Goal: Information Seeking & Learning: Check status

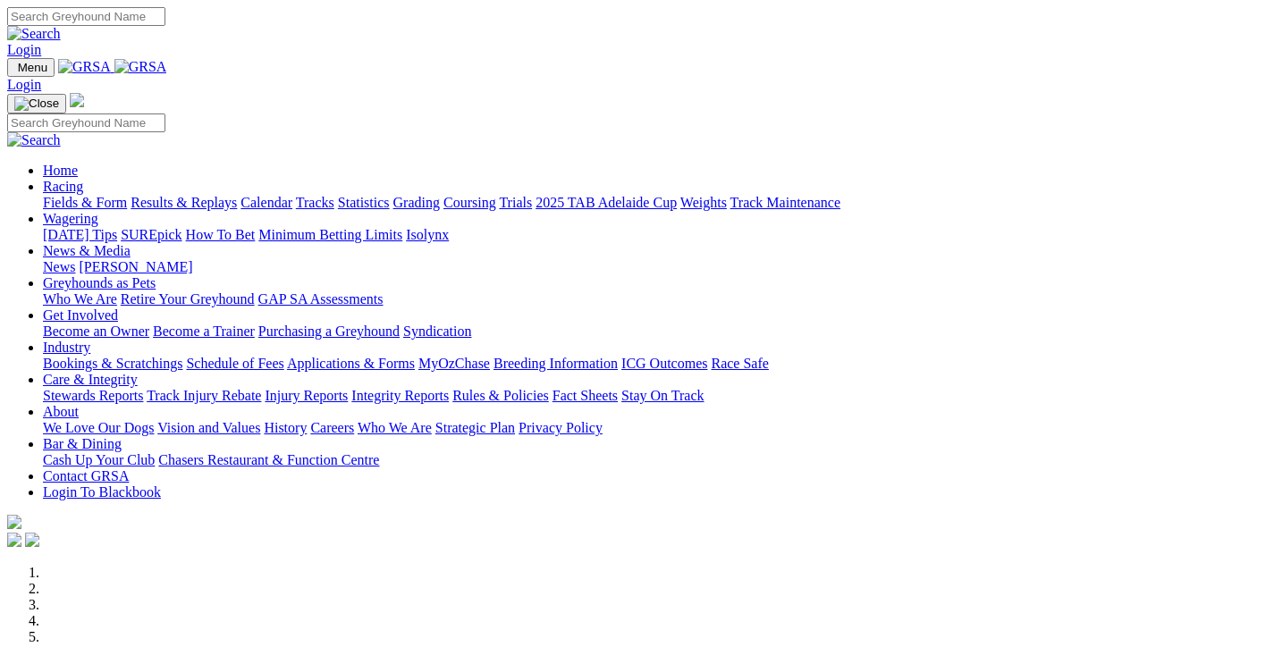
click at [237, 195] on link "Results & Replays" at bounding box center [184, 202] width 106 height 15
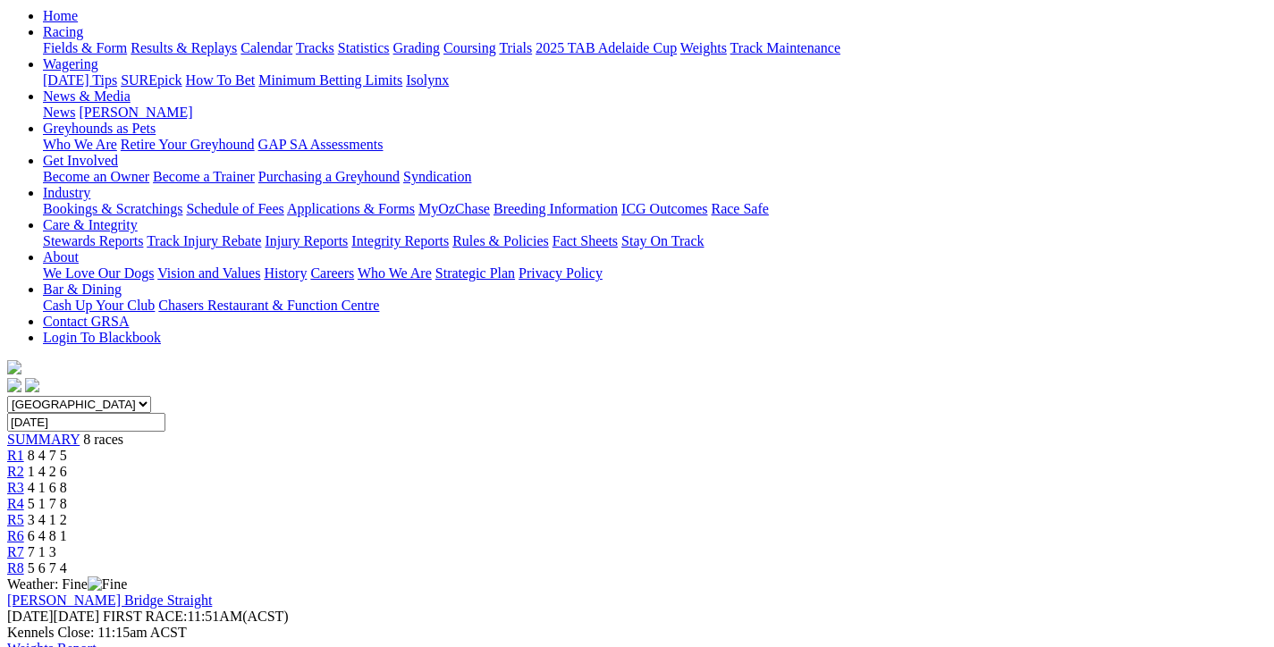
scroll to position [89, 0]
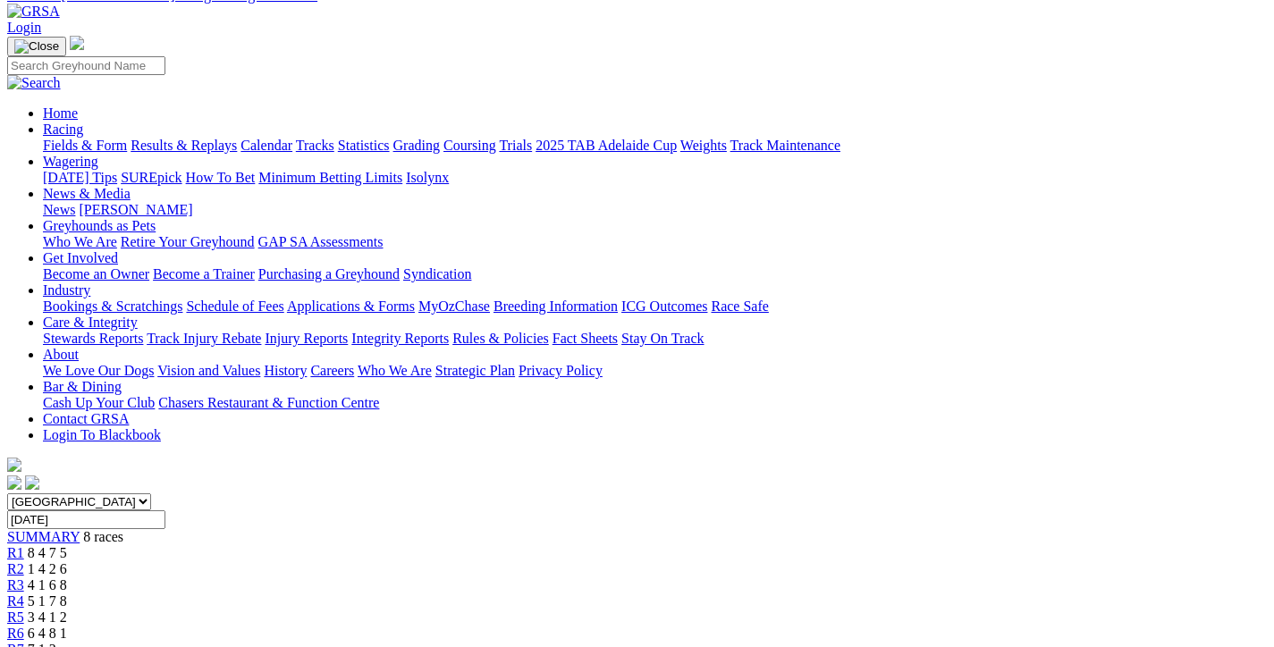
click at [56, 642] on span "7 1 3" at bounding box center [42, 649] width 29 height 15
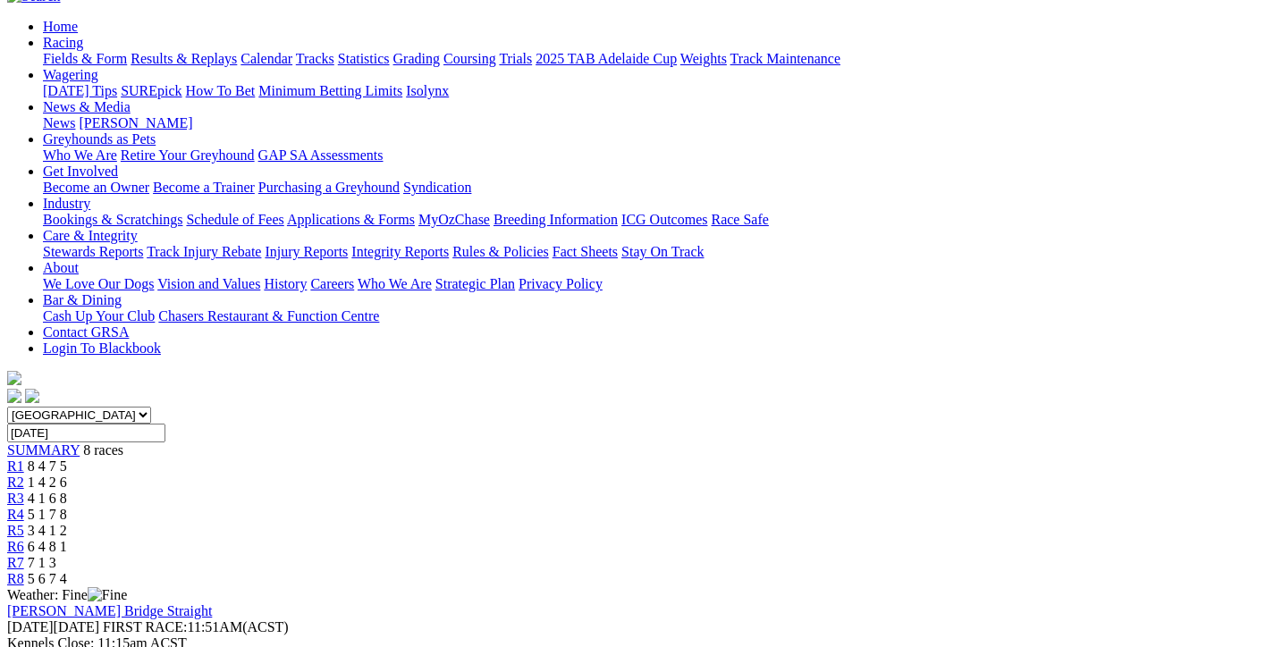
scroll to position [179, 0]
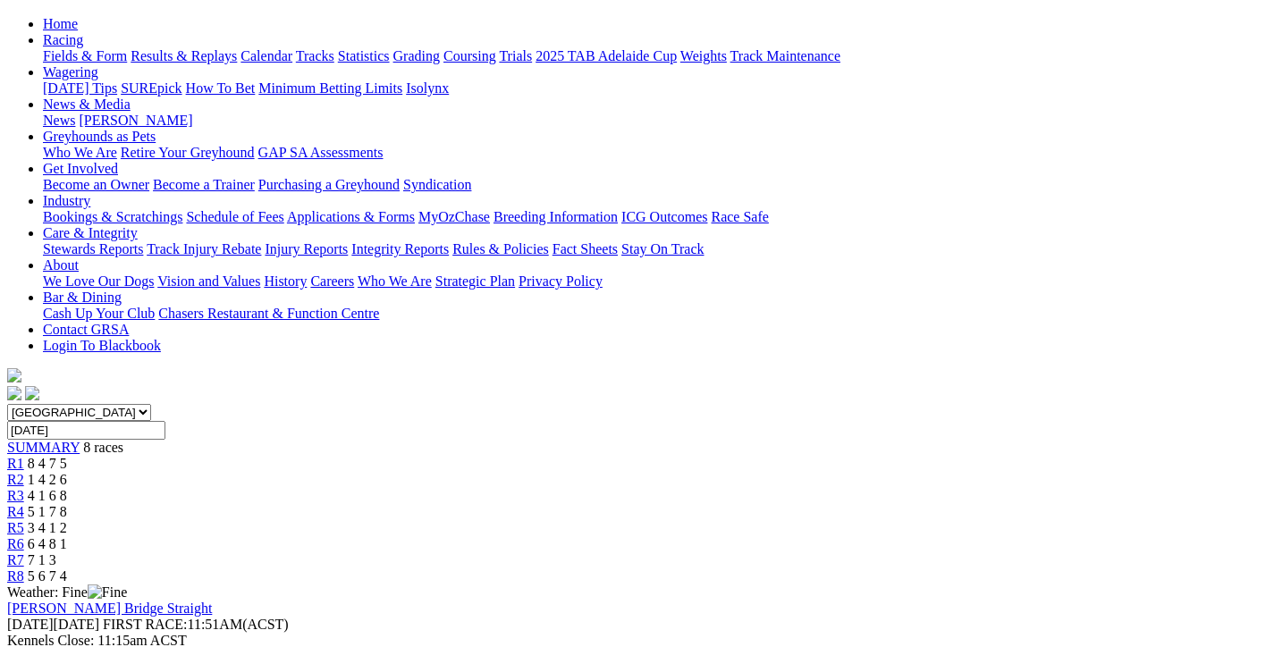
click at [67, 536] on span "6 4 8 1" at bounding box center [47, 543] width 39 height 15
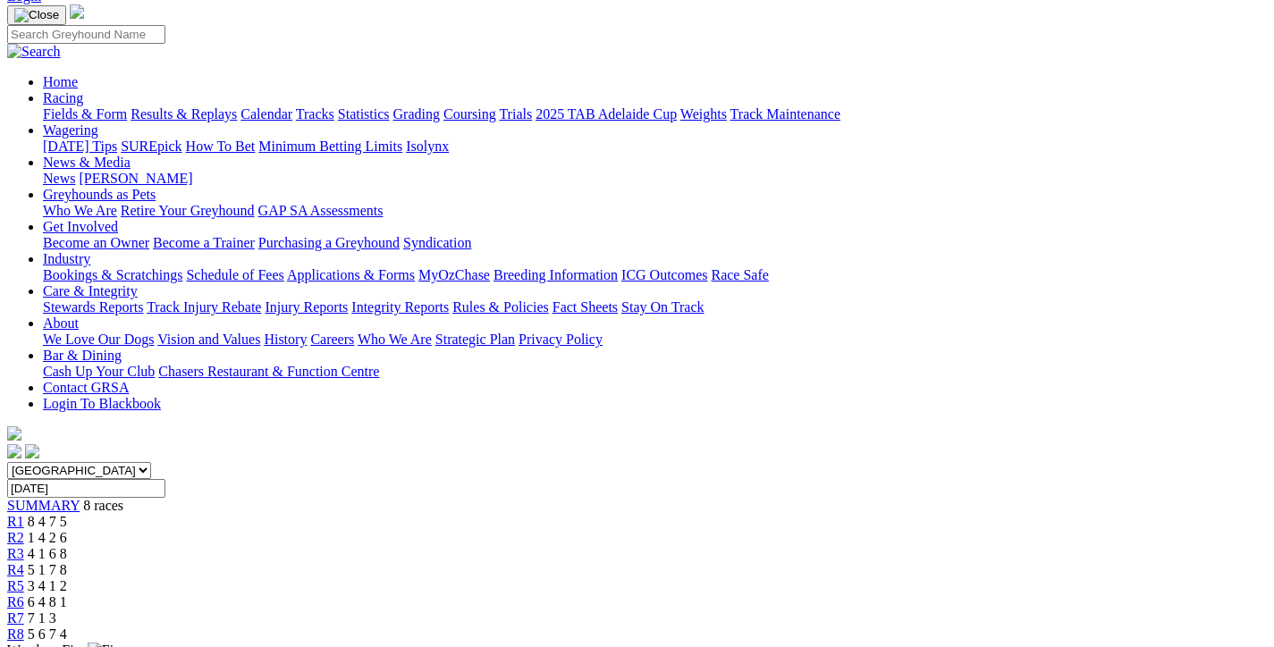
scroll to position [89, 0]
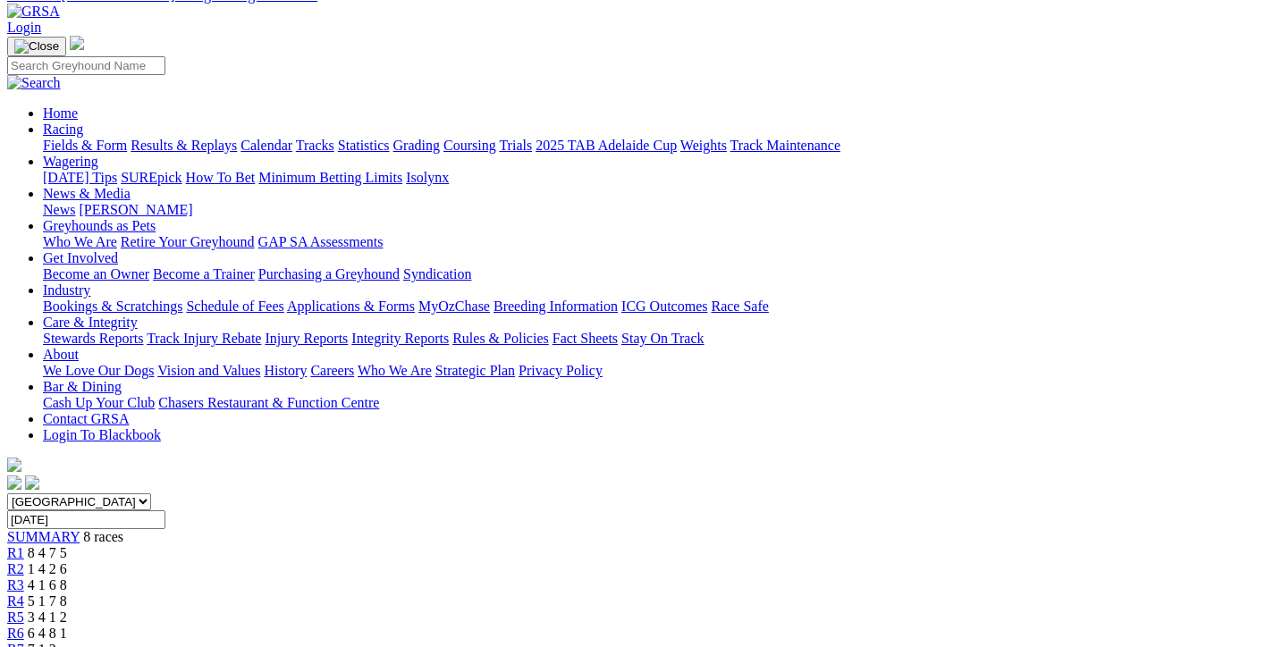
click at [67, 610] on span "3 4 1 2" at bounding box center [47, 617] width 39 height 15
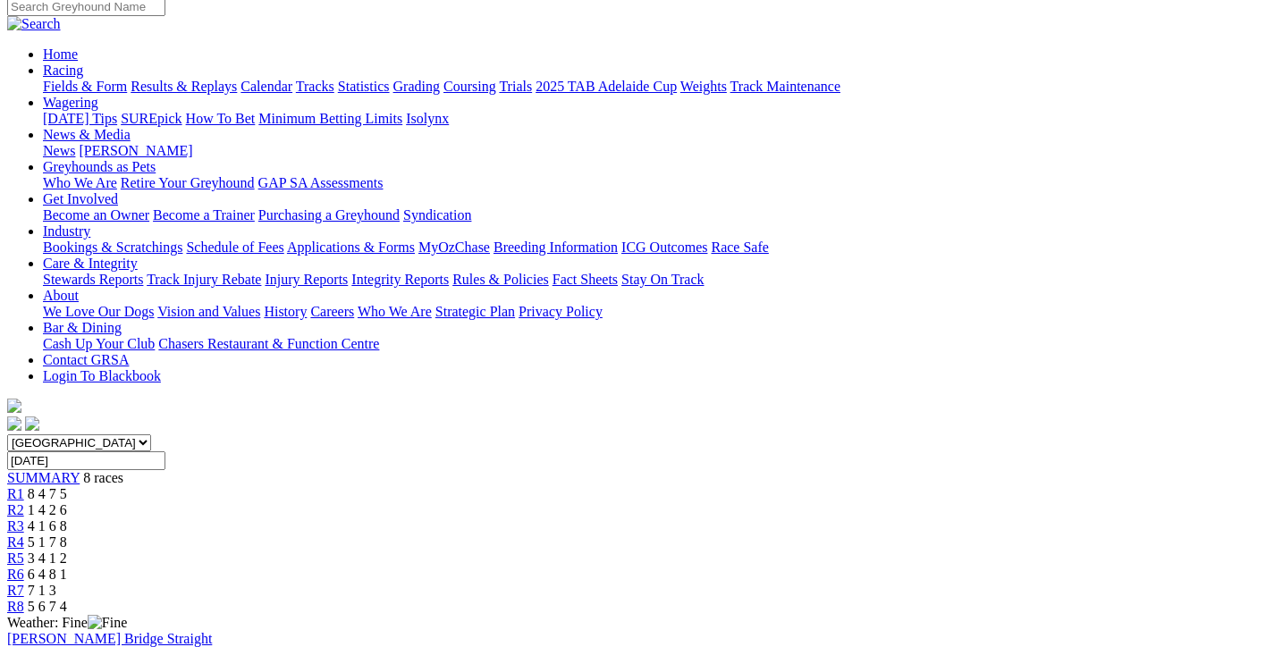
scroll to position [179, 0]
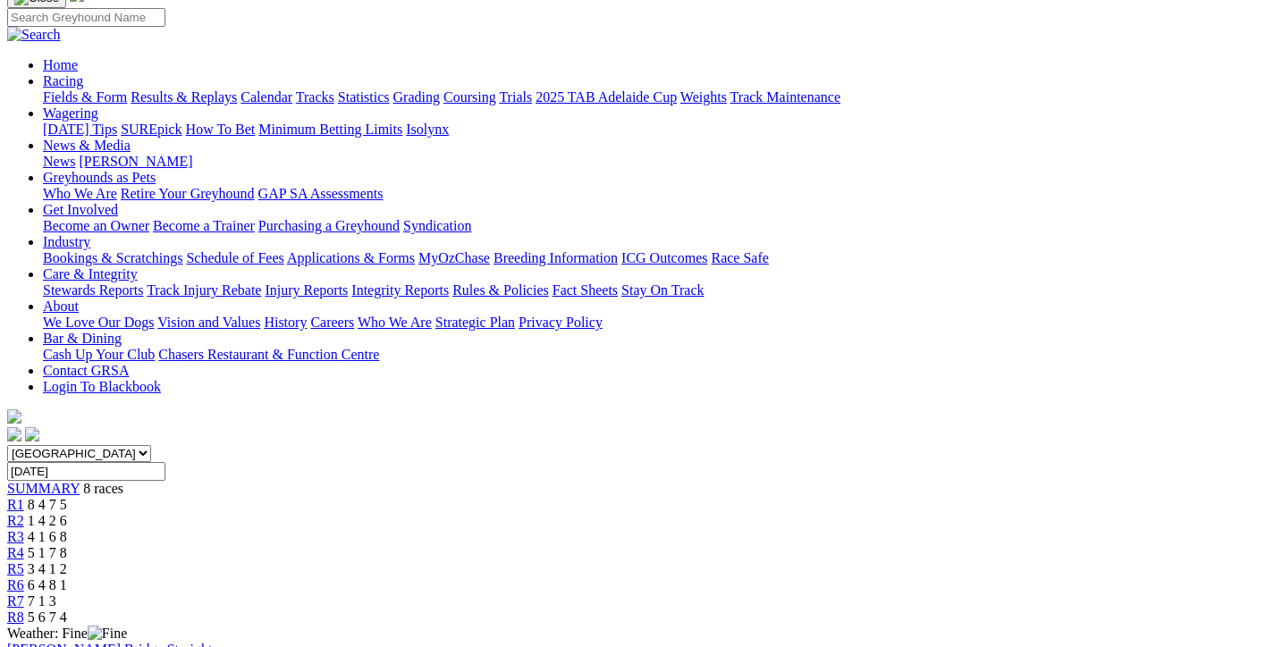
scroll to position [222, 0]
